Goal: Information Seeking & Learning: Understand process/instructions

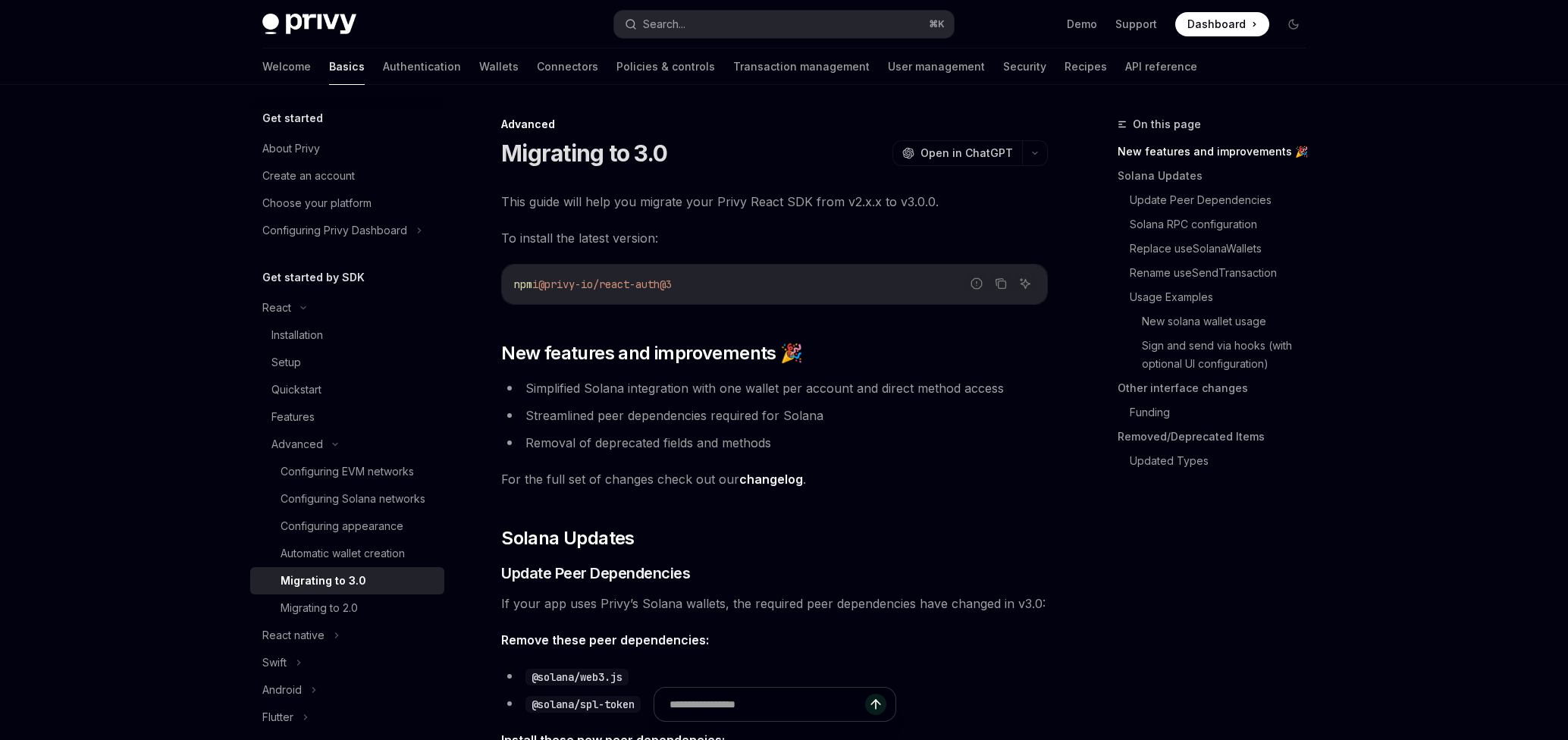
type textarea "*"
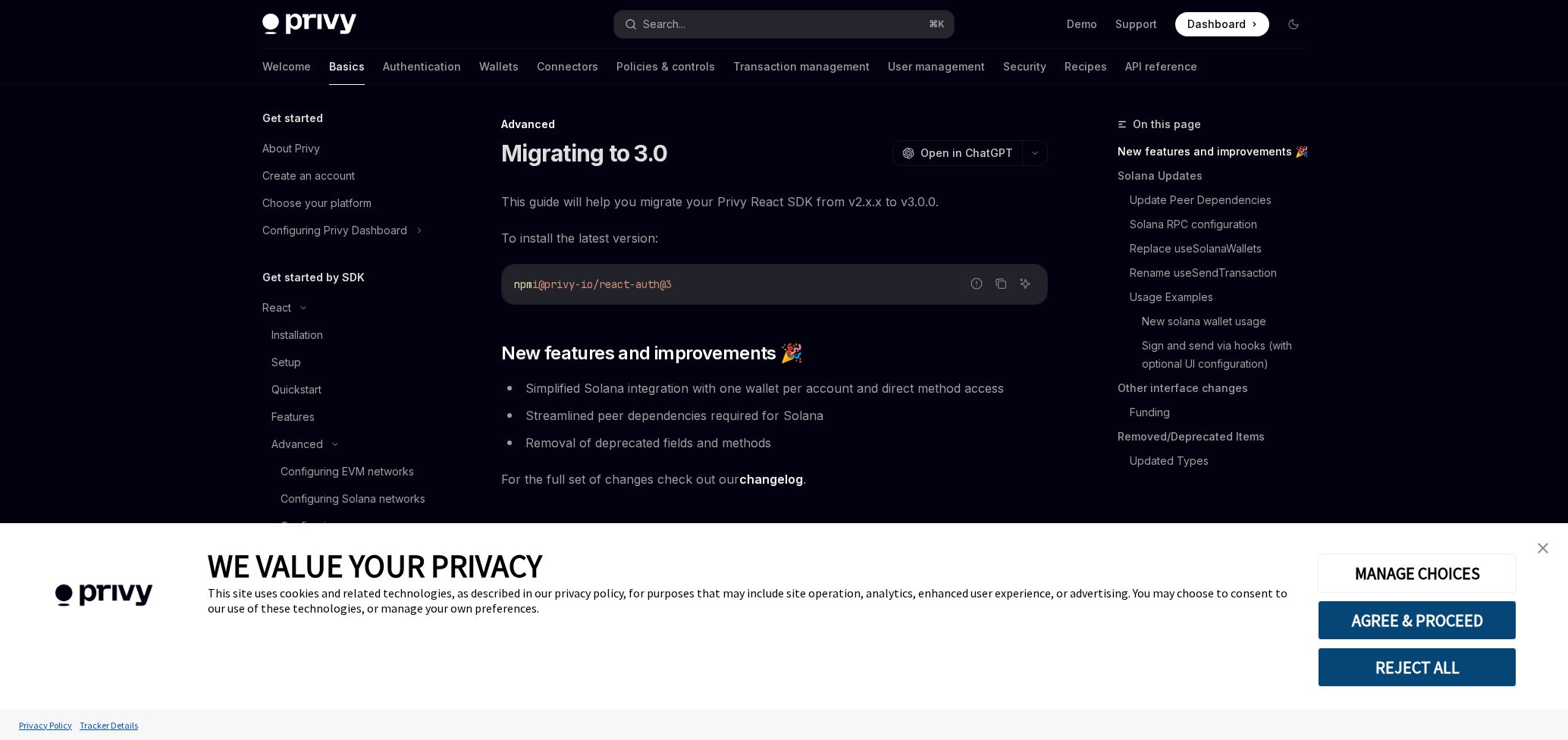
drag, startPoint x: 725, startPoint y: 282, endPoint x: 542, endPoint y: 280, distance: 183.0
click at [542, 280] on code "npm i @privy-io/react-auth@3" at bounding box center [775, 284] width 521 height 18
copy span "i @privy-io/react-auth@3"
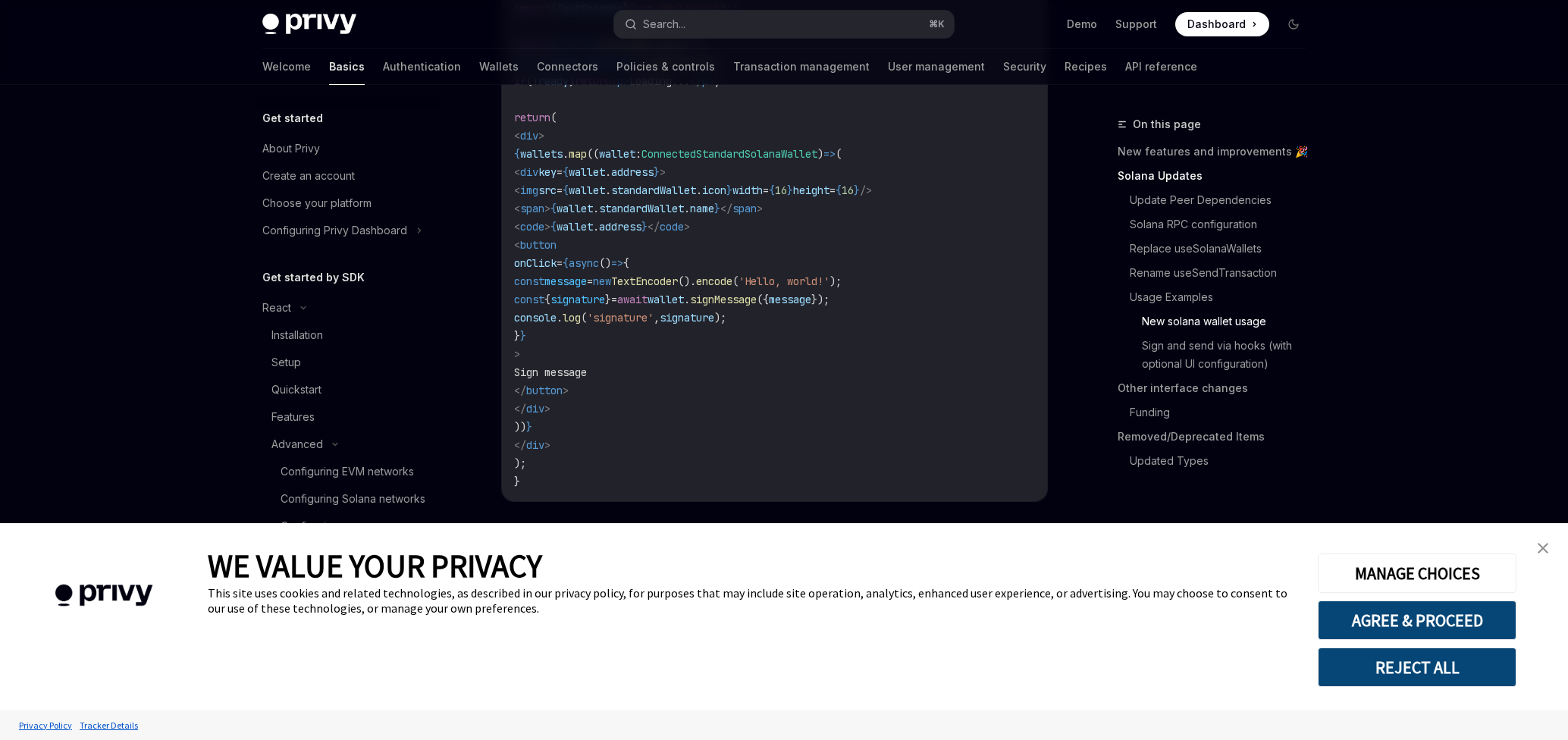
scroll to position [3109, 0]
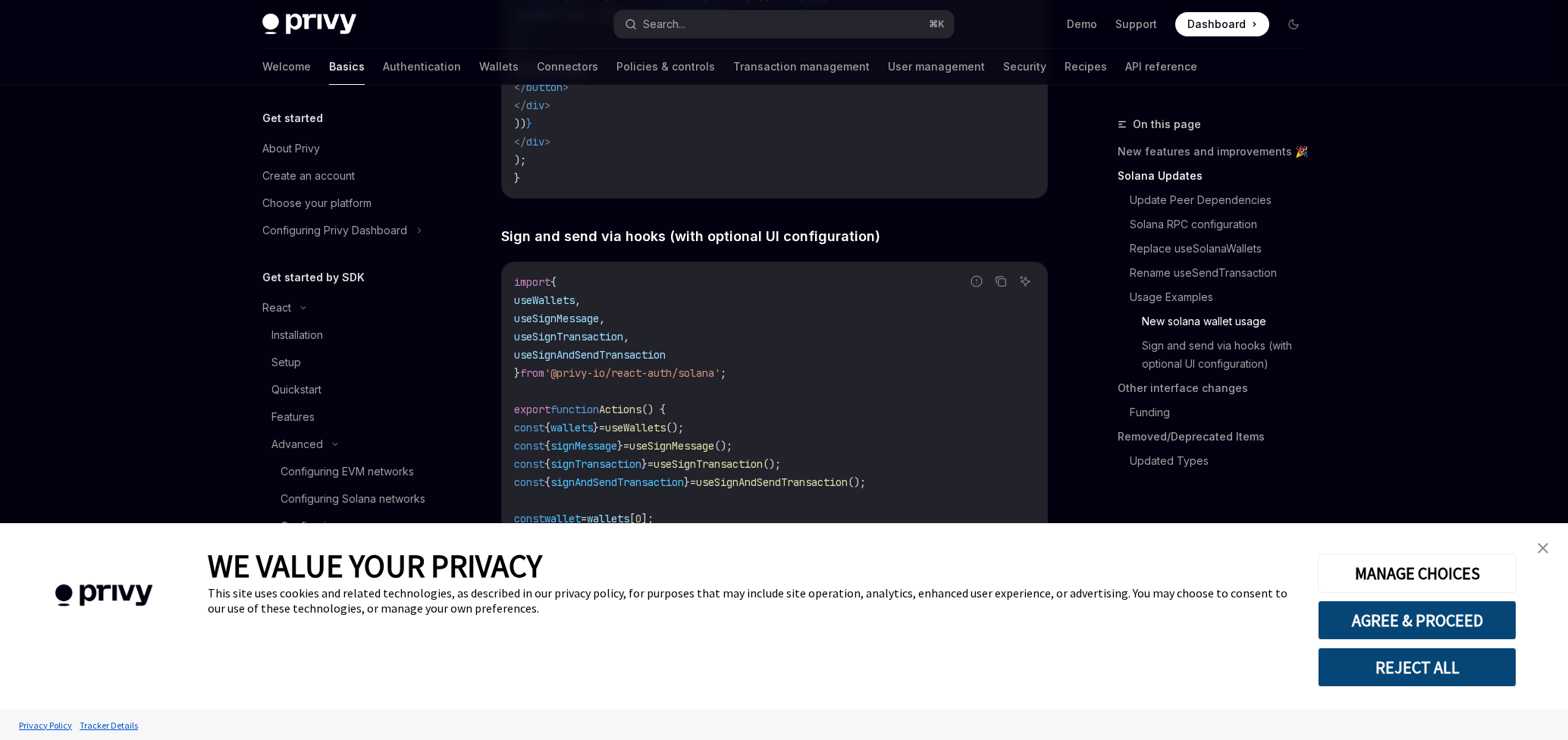
click at [1549, 543] on link "close banner" at bounding box center [1543, 547] width 30 height 30
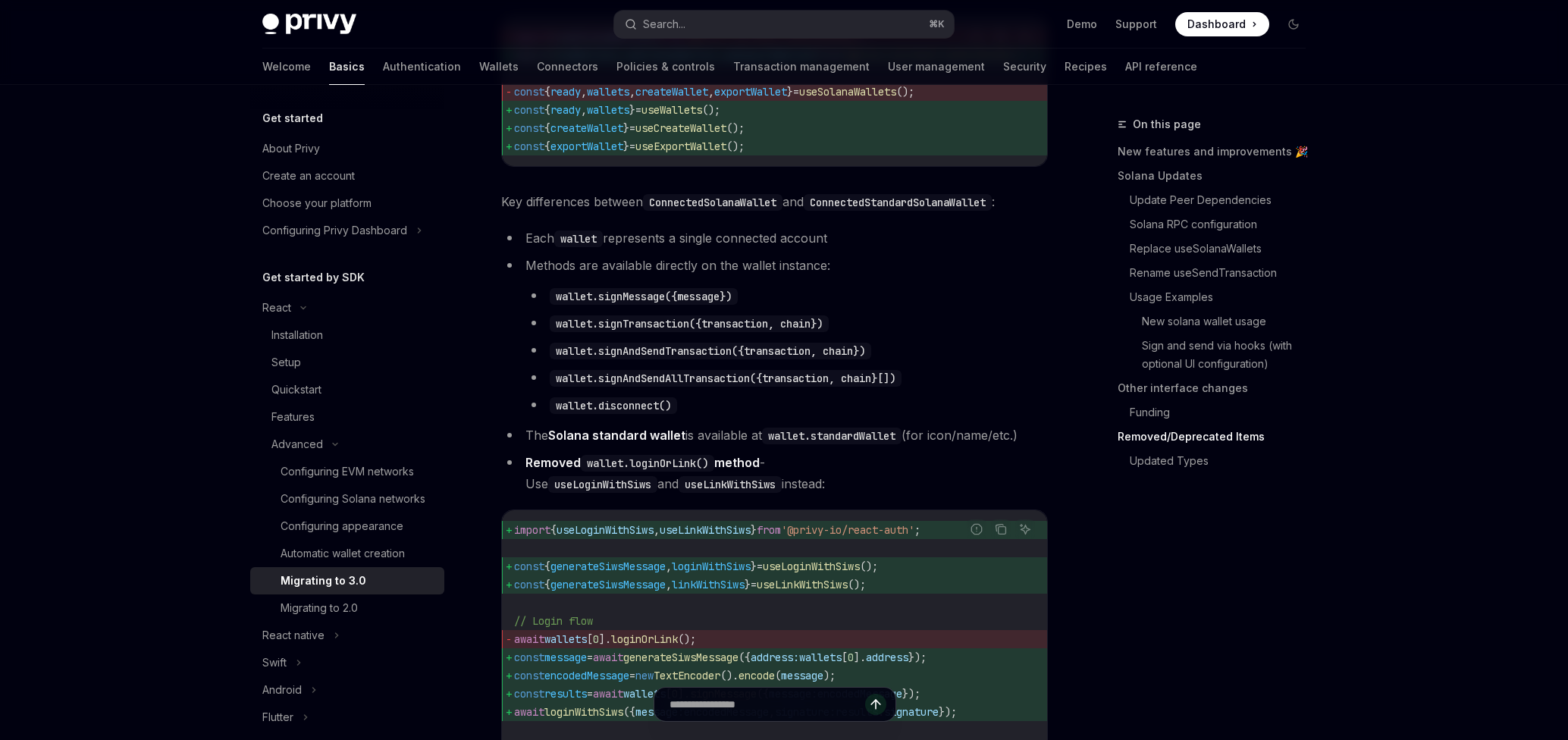
scroll to position [529, 0]
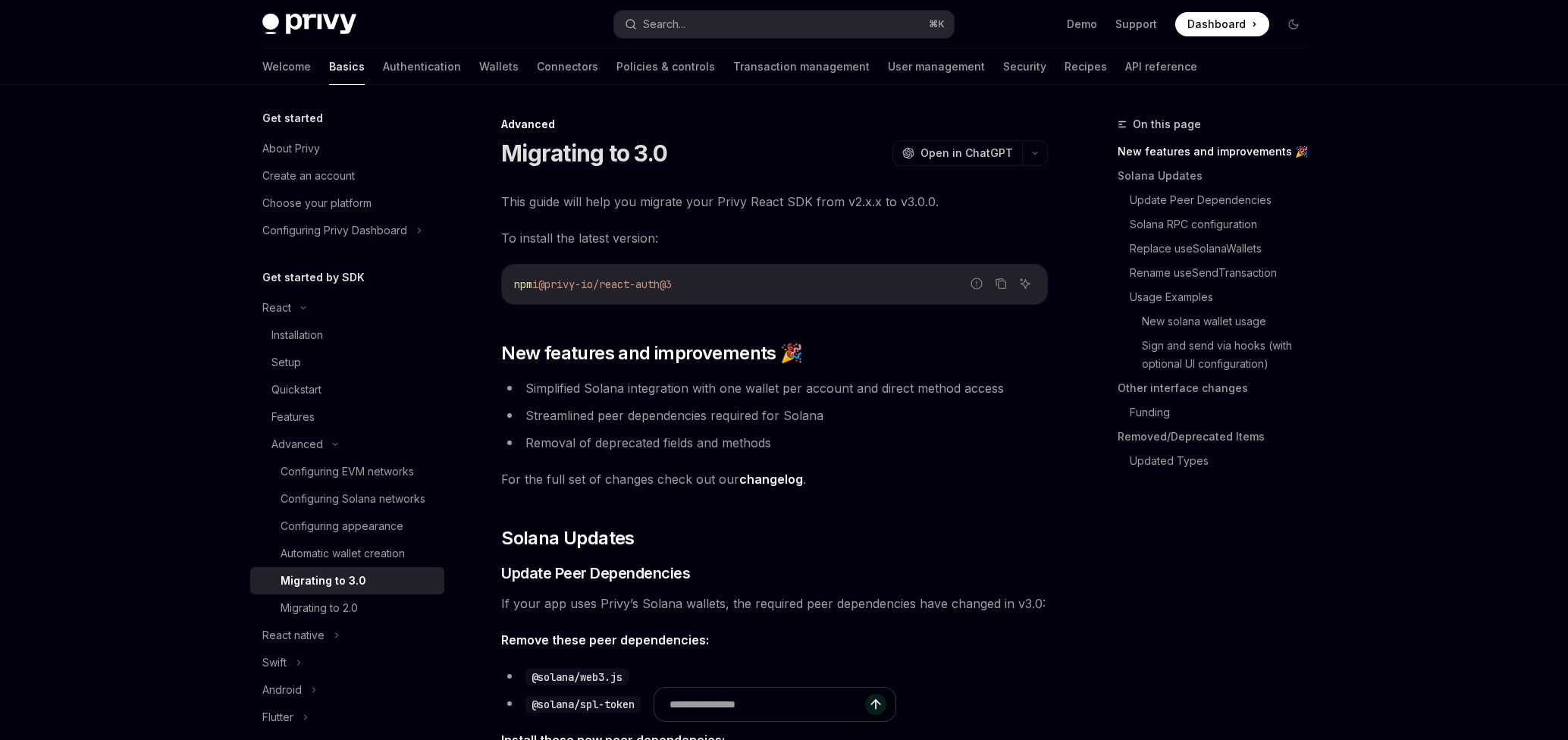
type textarea "*"
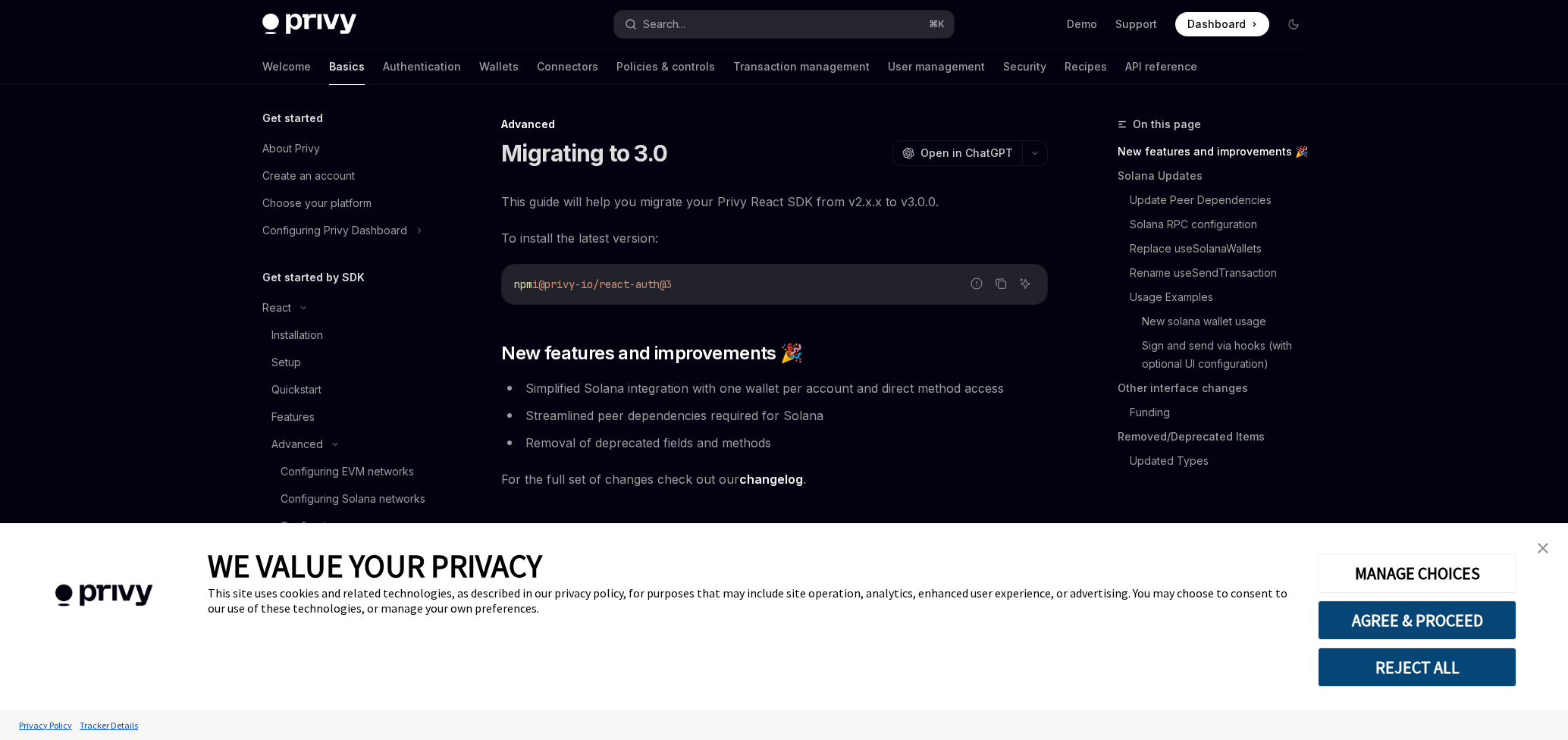
scroll to position [5841, 0]
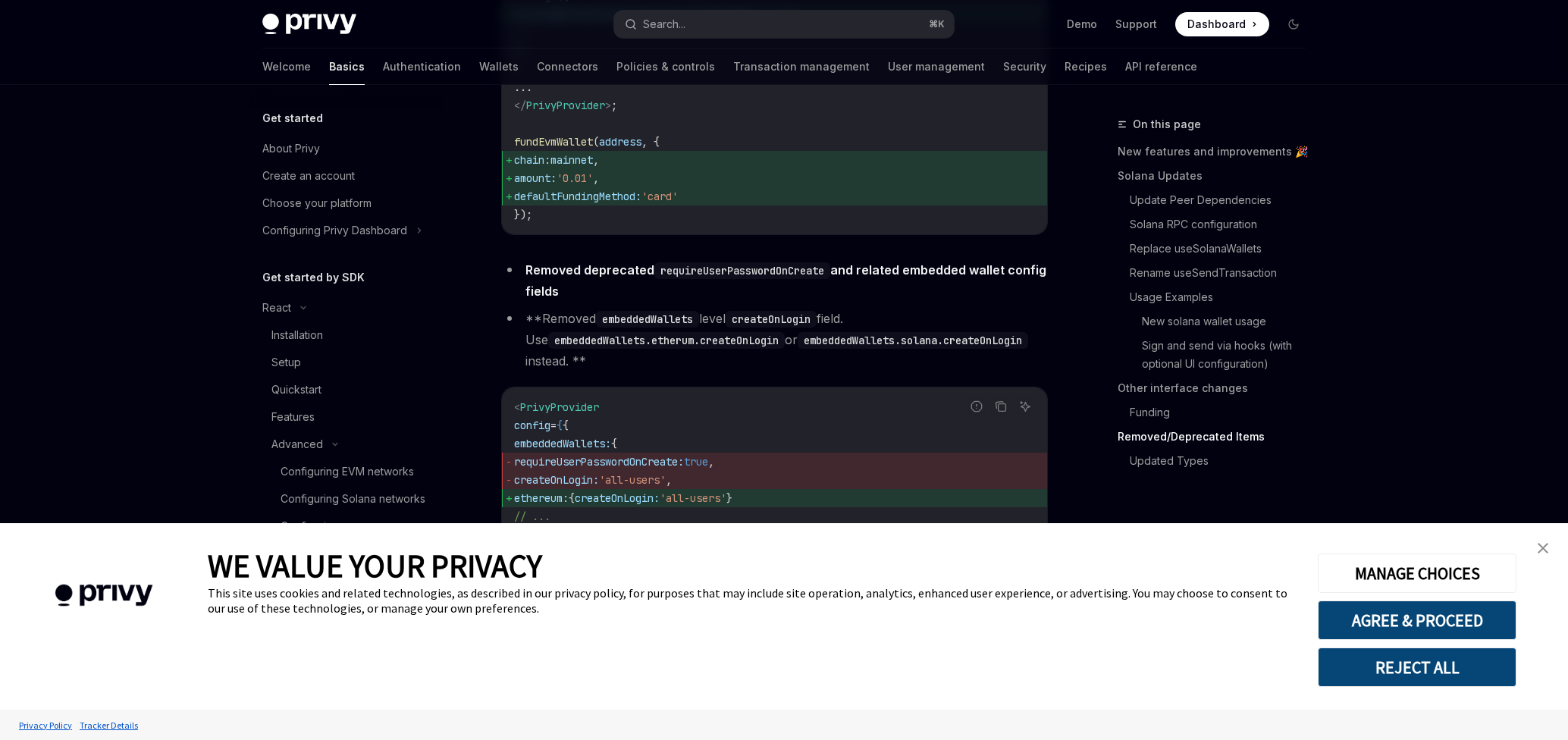
click at [1539, 544] on img "close banner" at bounding box center [1543, 547] width 11 height 11
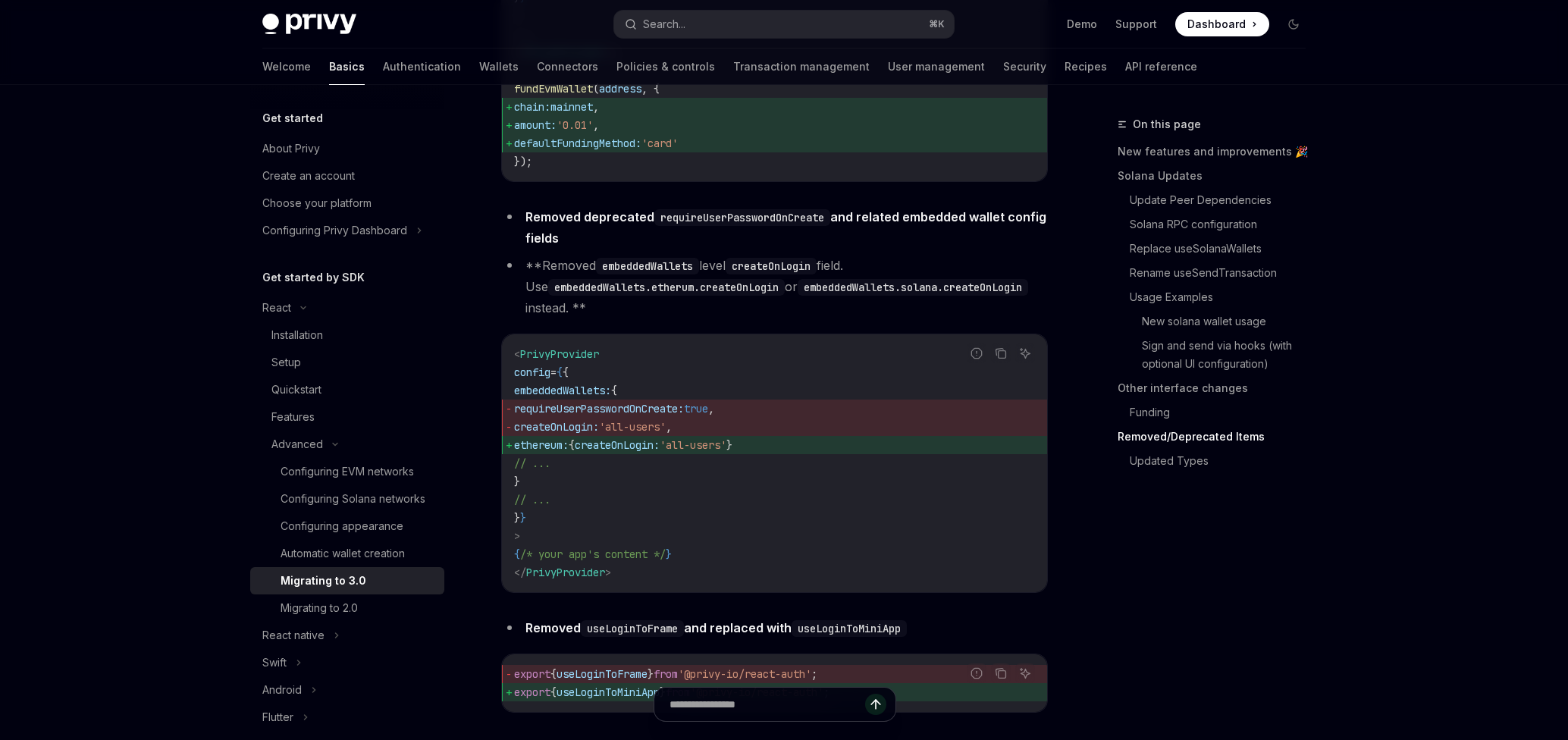
scroll to position [5897, 0]
click at [855, 292] on code "embeddedWallets.solana.createOnLogin" at bounding box center [912, 284] width 231 height 16
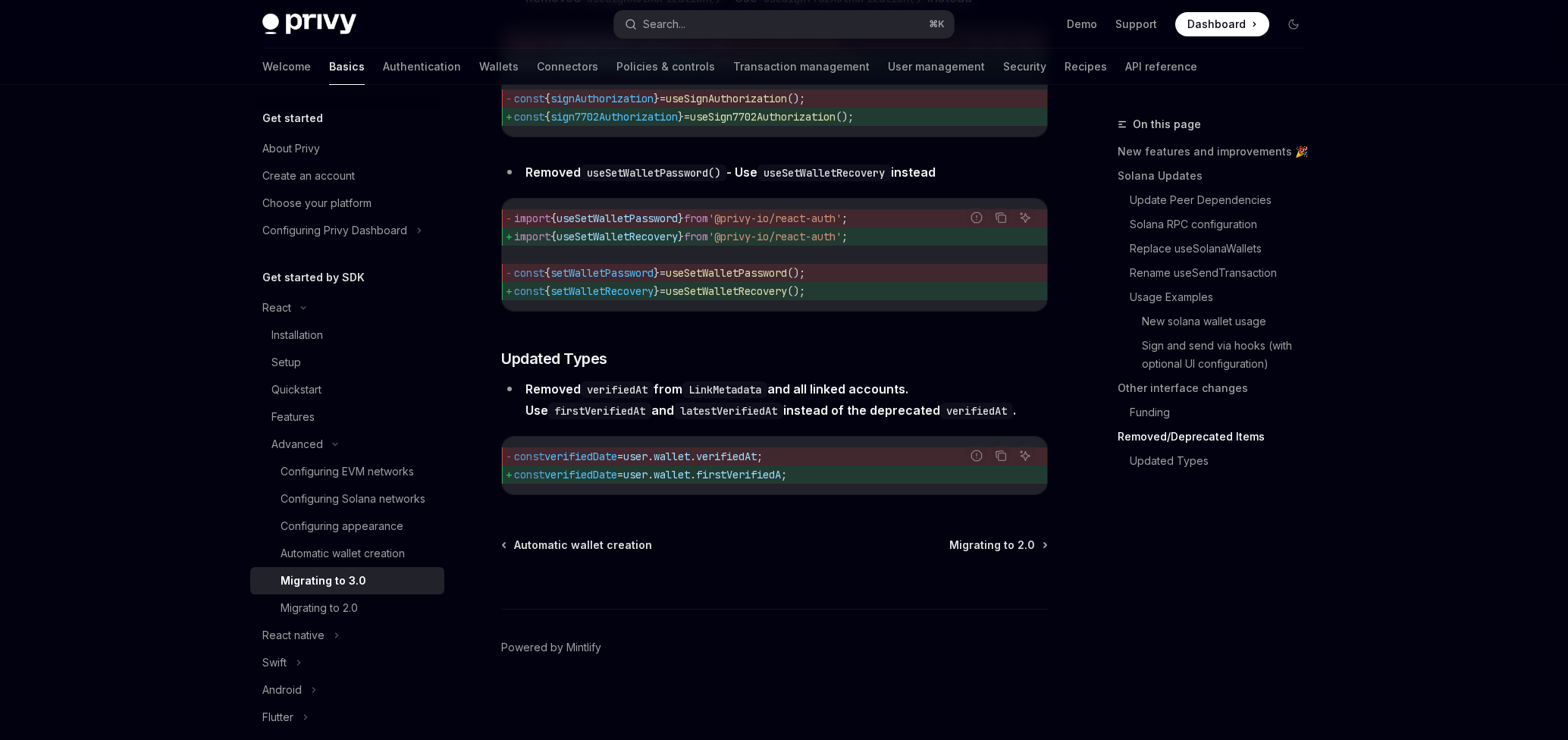
scroll to position [6253, 0]
